Goal: Find specific page/section: Find specific page/section

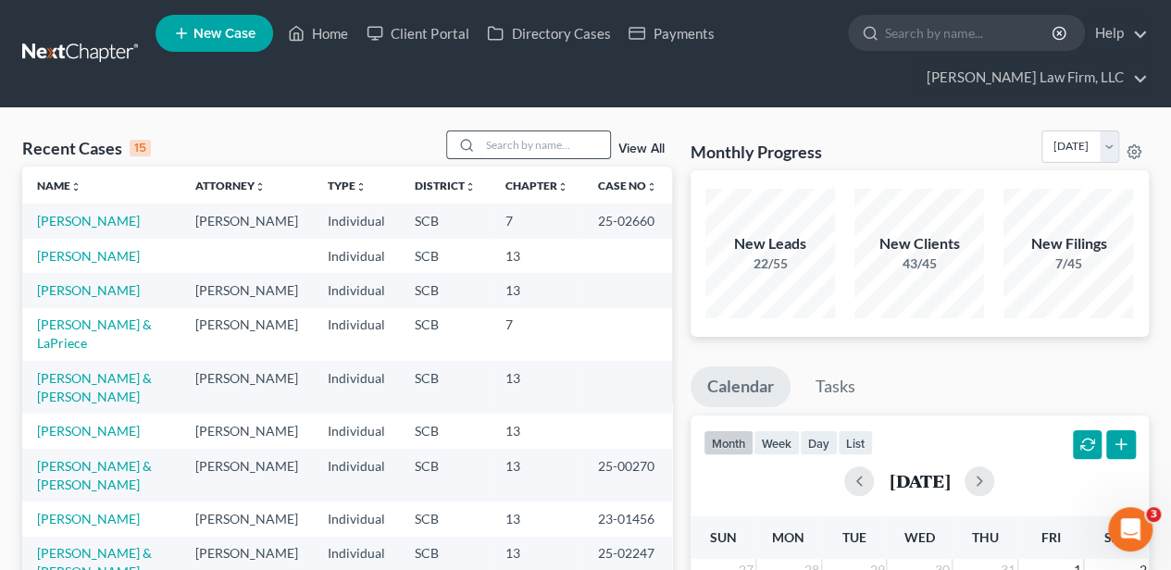
click at [531, 146] on input "search" at bounding box center [545, 144] width 130 height 27
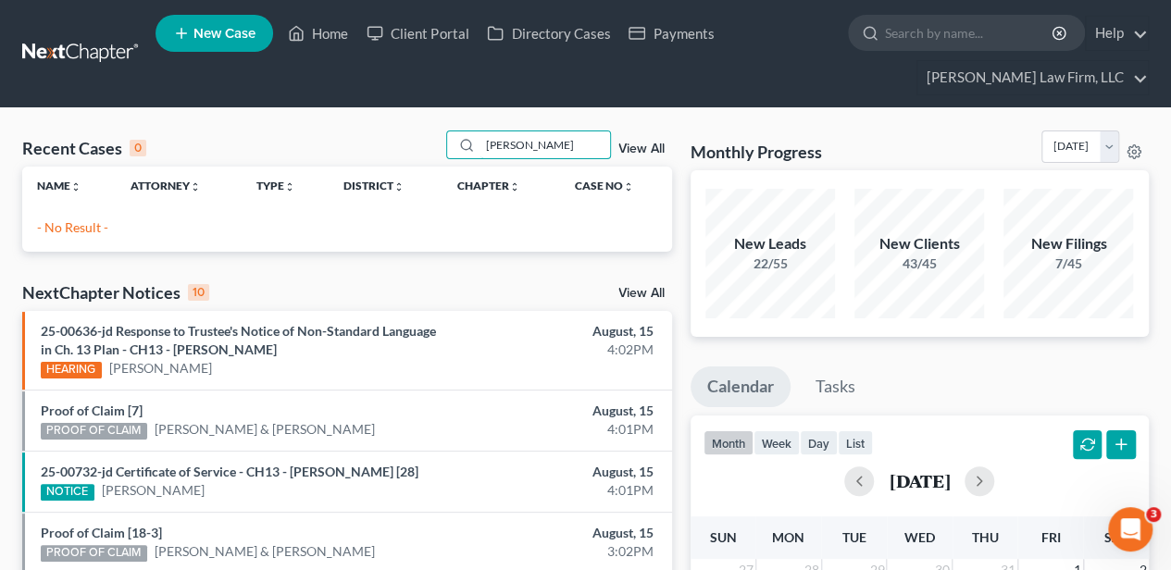
type input "[PERSON_NAME]"
click at [480, 140] on div at bounding box center [463, 144] width 33 height 27
drag, startPoint x: 480, startPoint y: 140, endPoint x: 494, endPoint y: 147, distance: 15.7
click at [494, 147] on input "[PERSON_NAME]" at bounding box center [545, 144] width 130 height 27
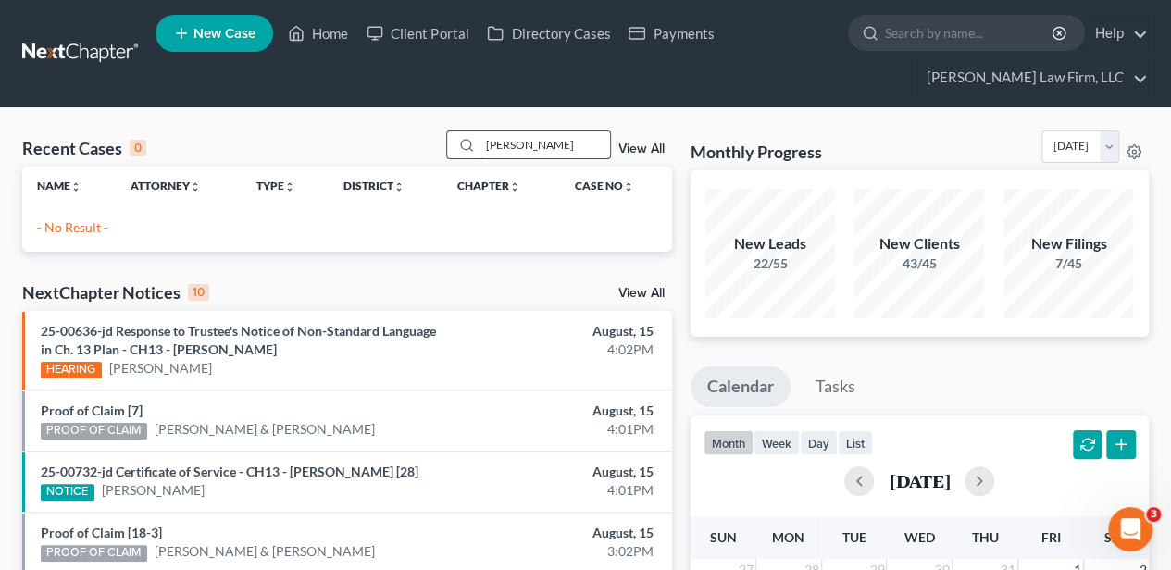
click at [494, 147] on input "[PERSON_NAME]" at bounding box center [545, 144] width 130 height 27
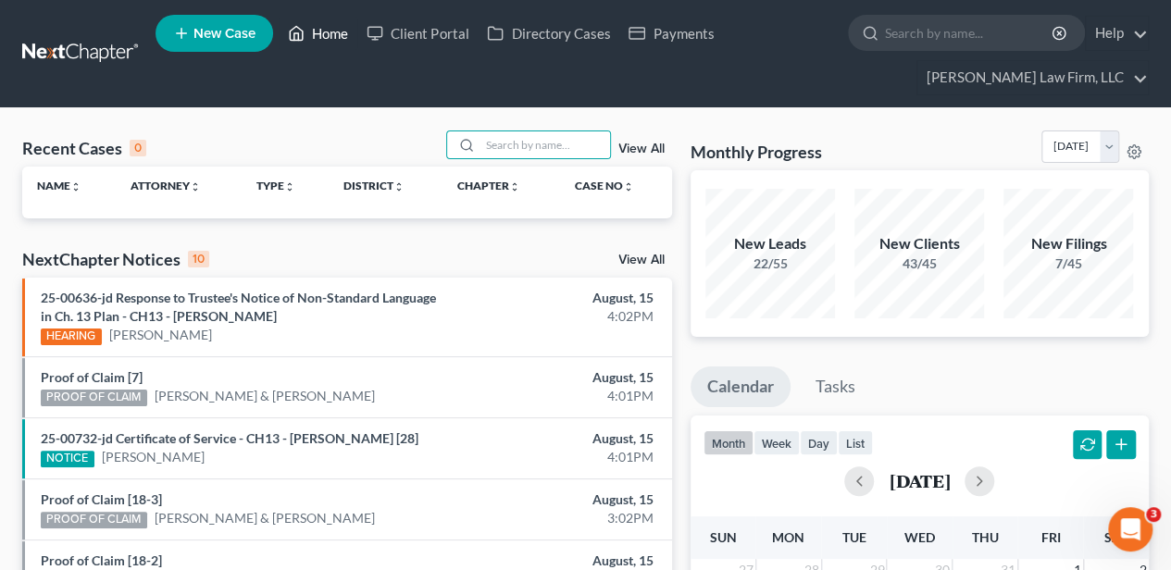
click at [322, 28] on link "Home" at bounding box center [318, 33] width 79 height 33
